Goal: Find specific page/section

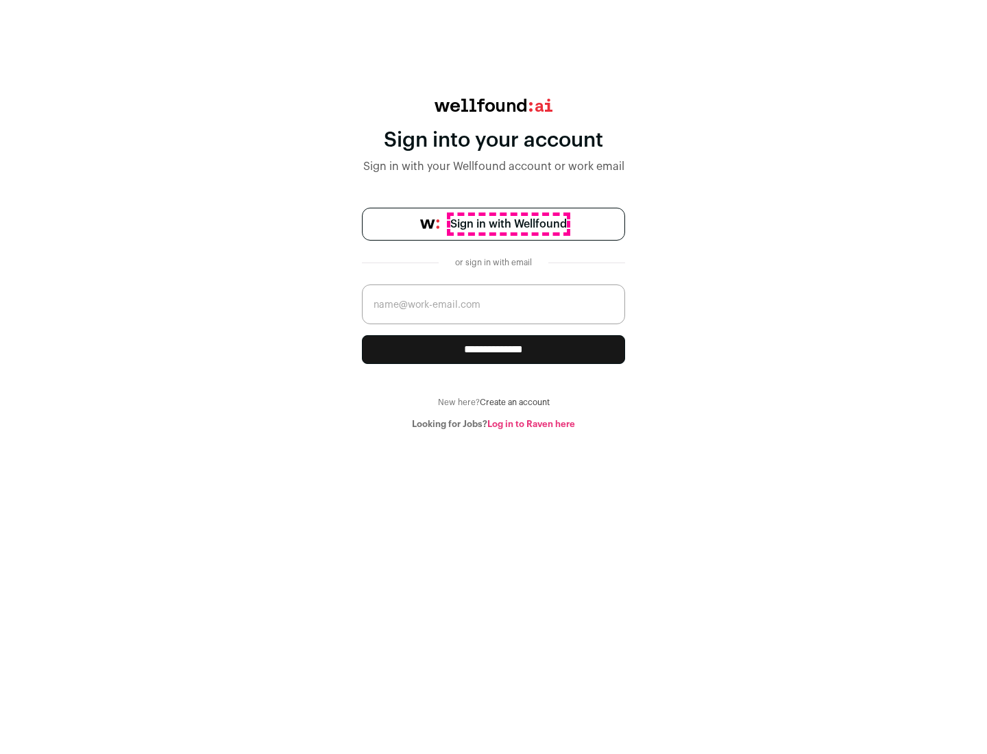
click at [508, 224] on span "Sign in with Wellfound" at bounding box center [508, 224] width 116 height 16
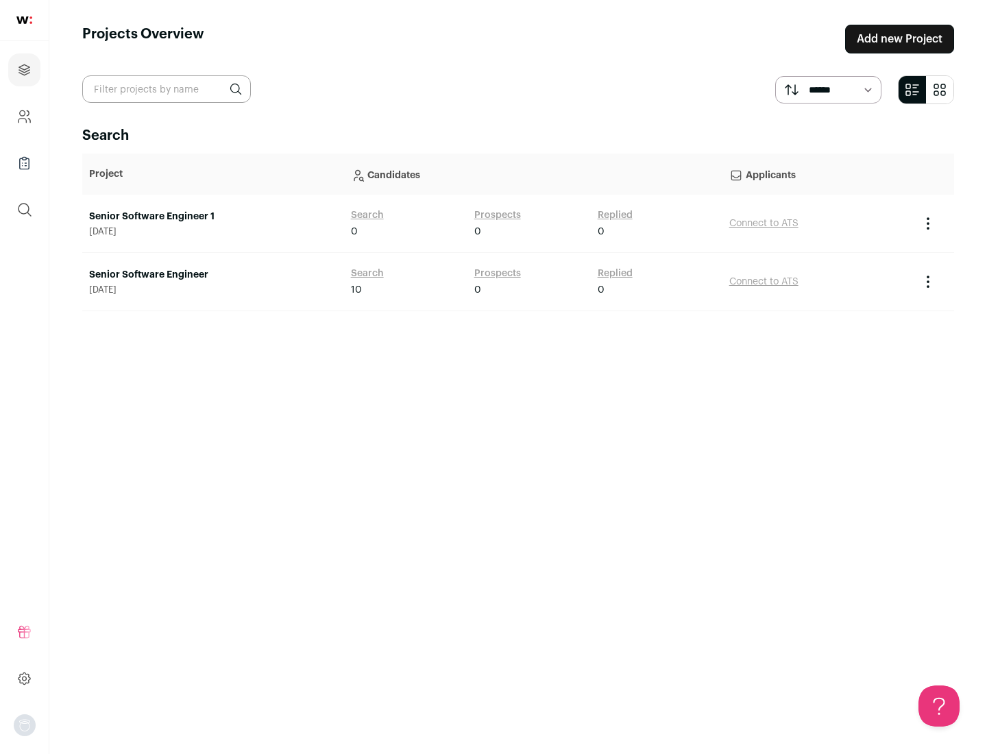
click at [212, 275] on link "Senior Software Engineer" at bounding box center [213, 275] width 248 height 14
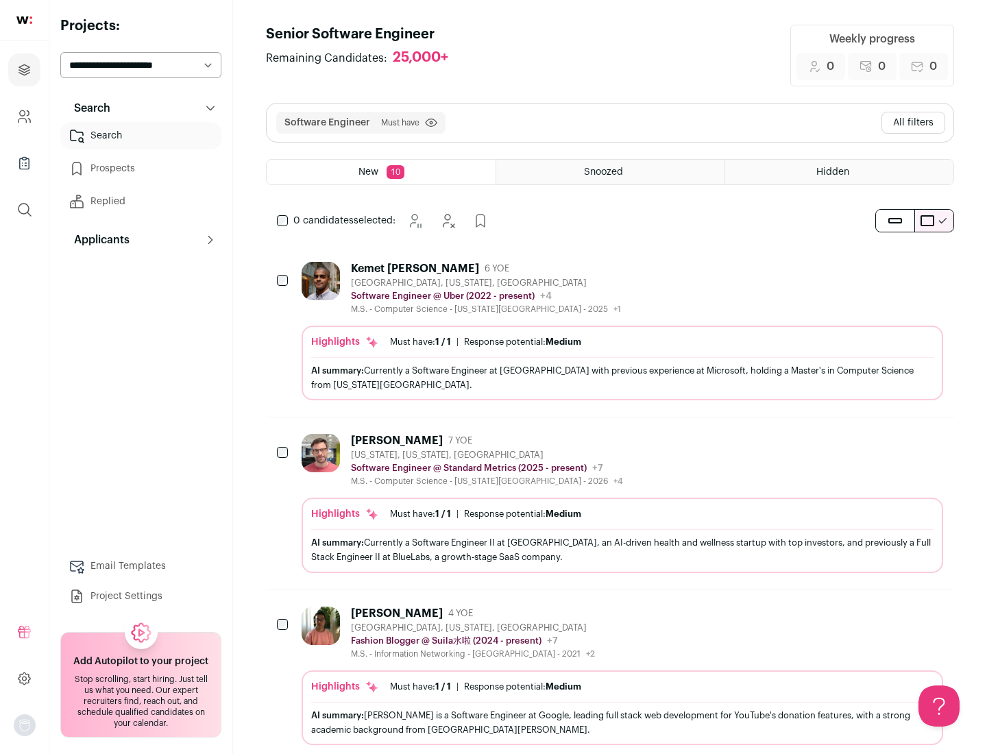
click at [610, 331] on div "Highlights Must have: 1 / 1 How many must haves have been fulfilled? | Response…" at bounding box center [622, 362] width 641 height 75
